Goal: Information Seeking & Learning: Find contact information

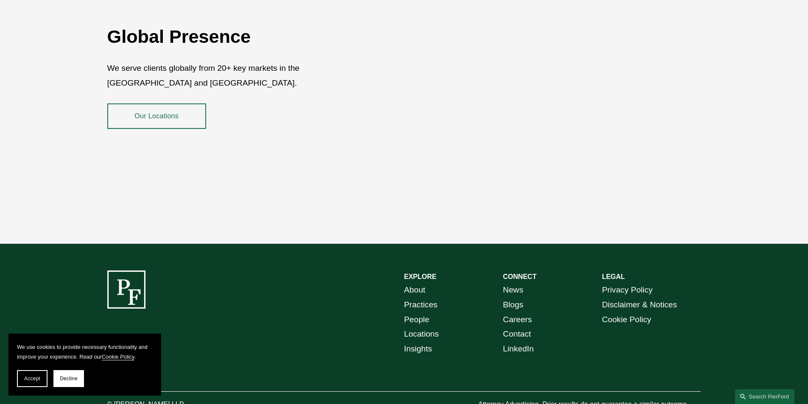
scroll to position [1552, 0]
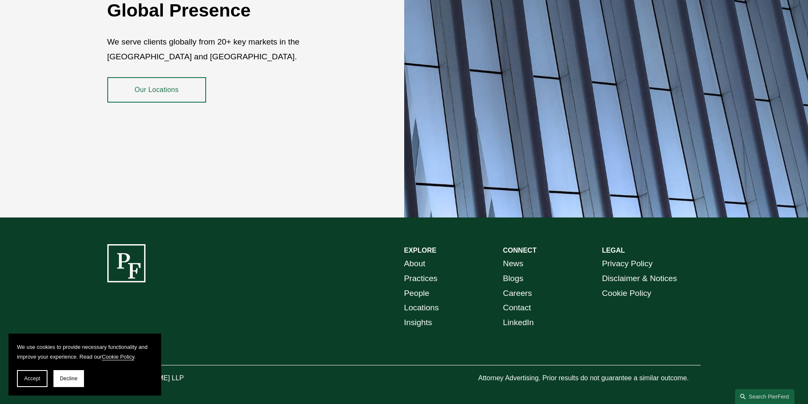
click at [417, 301] on link "Locations" at bounding box center [421, 308] width 35 height 15
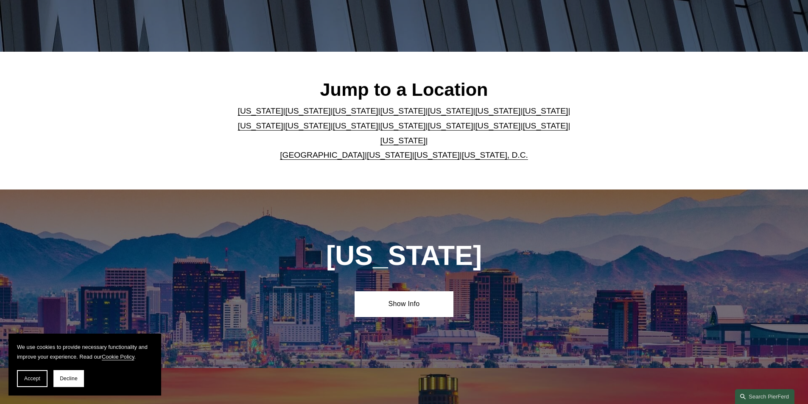
scroll to position [212, 0]
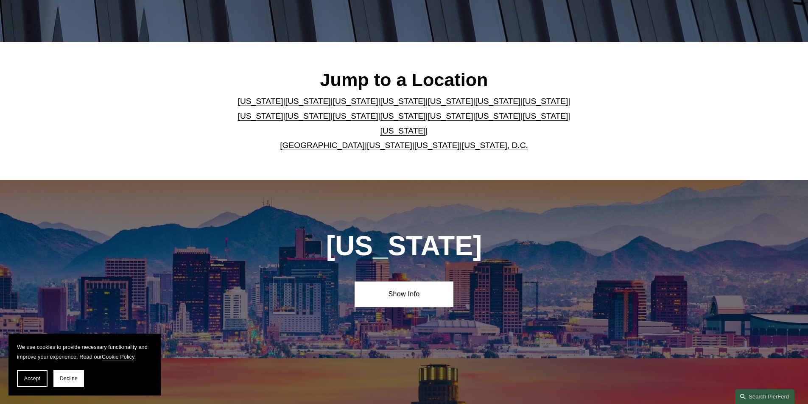
click at [328, 141] on link "[GEOGRAPHIC_DATA]" at bounding box center [322, 145] width 85 height 9
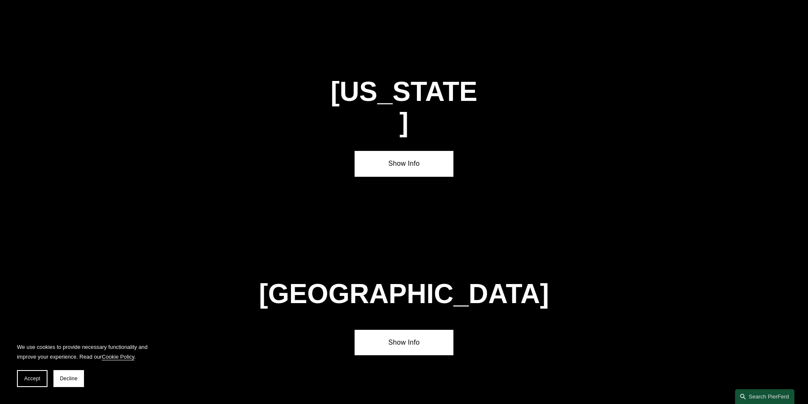
scroll to position [2900, 0]
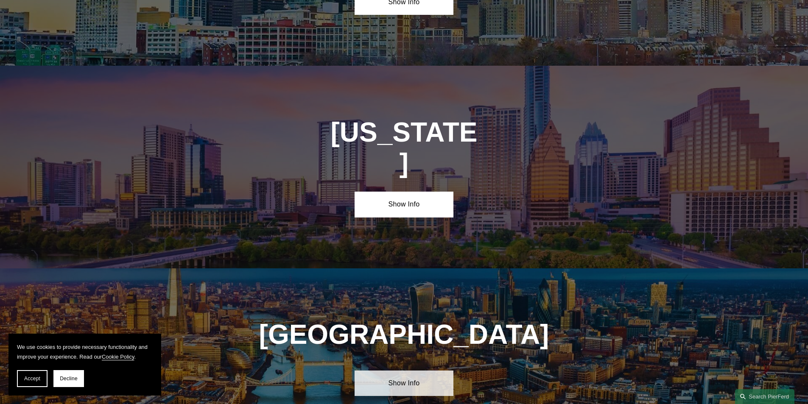
click at [412, 371] on link "Show Info" at bounding box center [404, 383] width 99 height 25
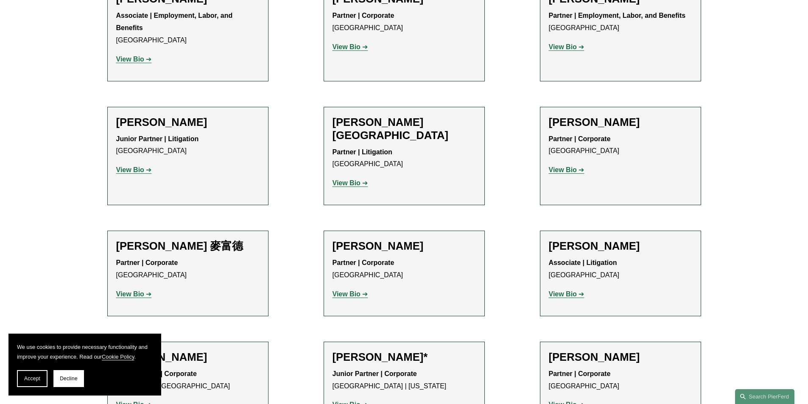
scroll to position [679, 0]
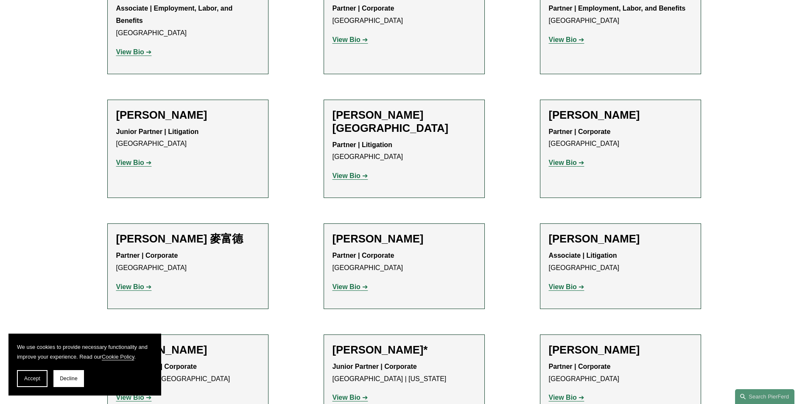
click at [351, 283] on strong "View Bio" at bounding box center [347, 286] width 28 height 7
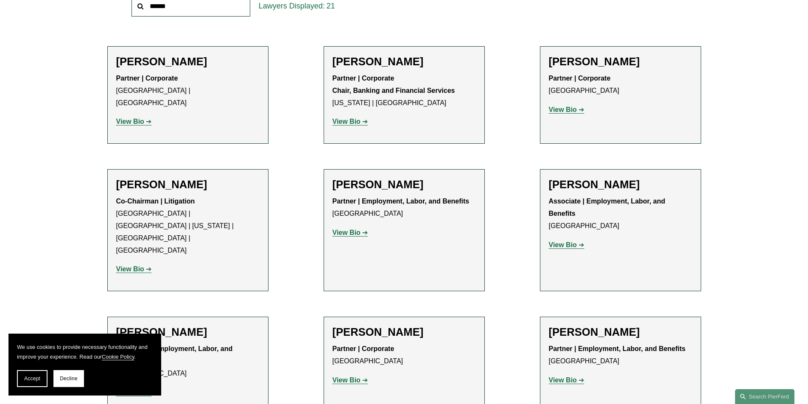
scroll to position [339, 0]
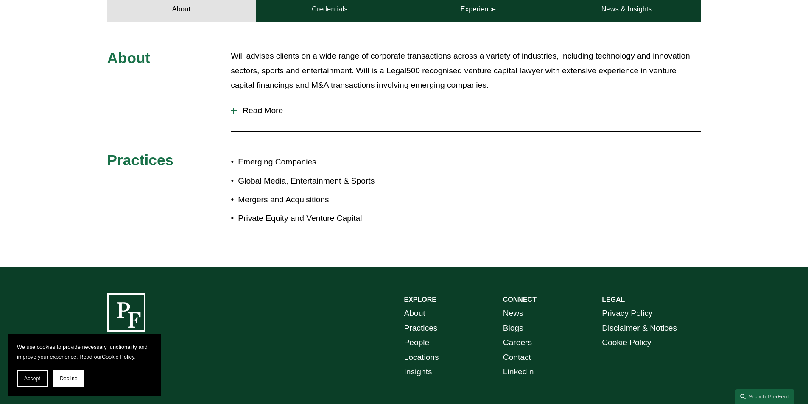
scroll to position [339, 0]
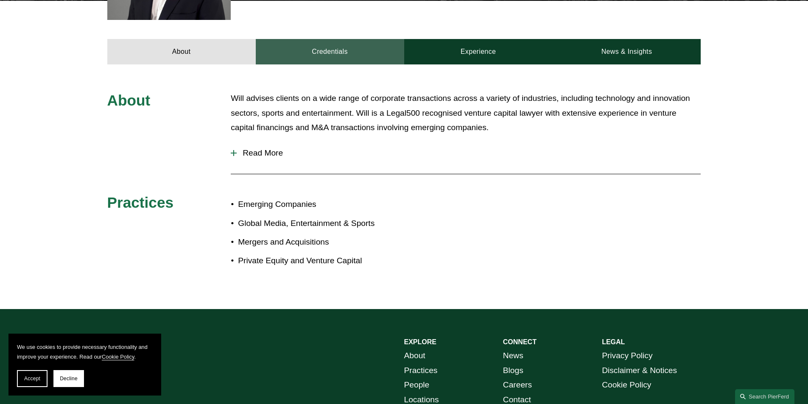
click at [331, 49] on link "Credentials" at bounding box center [330, 51] width 149 height 25
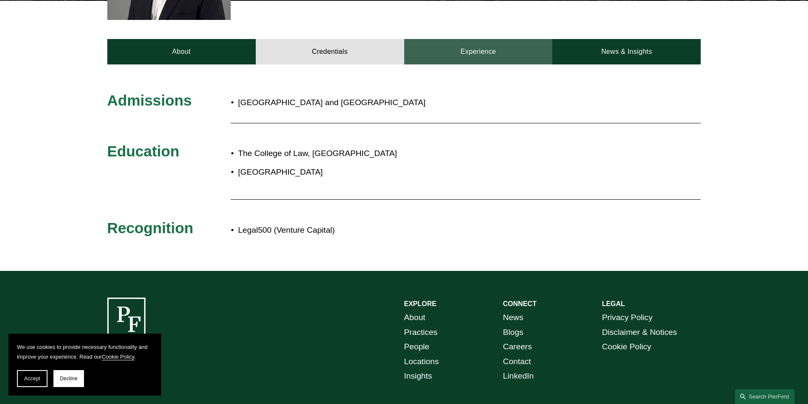
click at [488, 55] on link "Experience" at bounding box center [478, 51] width 149 height 25
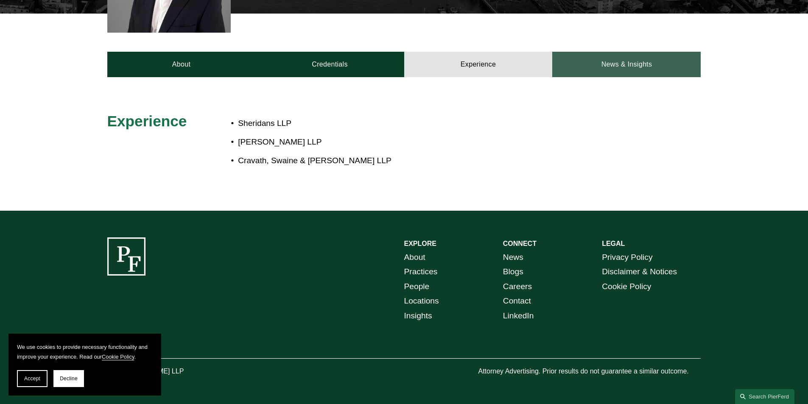
click at [603, 63] on link "News & Insights" at bounding box center [626, 64] width 149 height 25
